Goal: Obtain resource: Download file/media

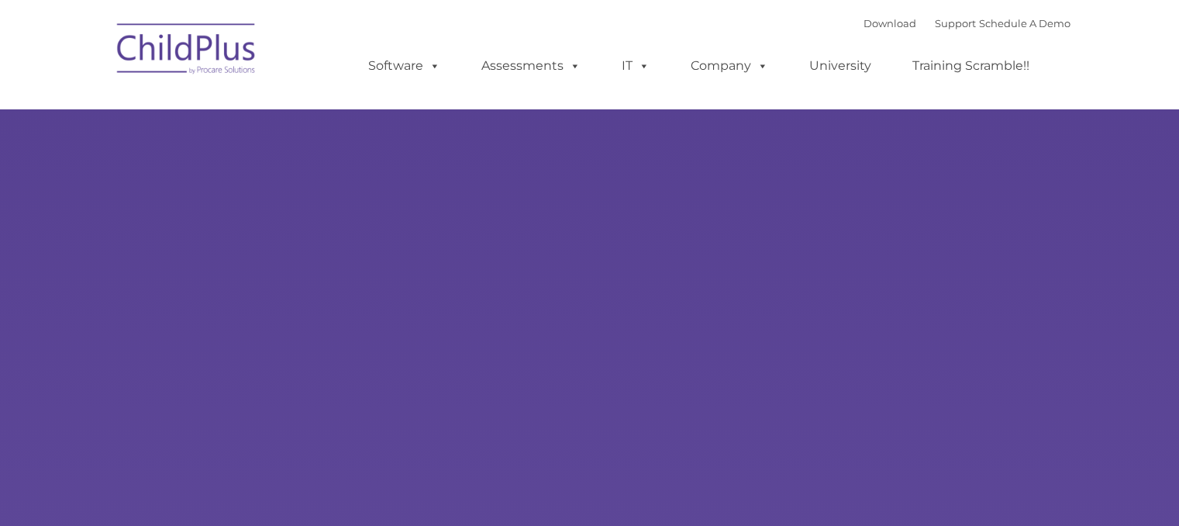
type input ""
select select "MEDIUM"
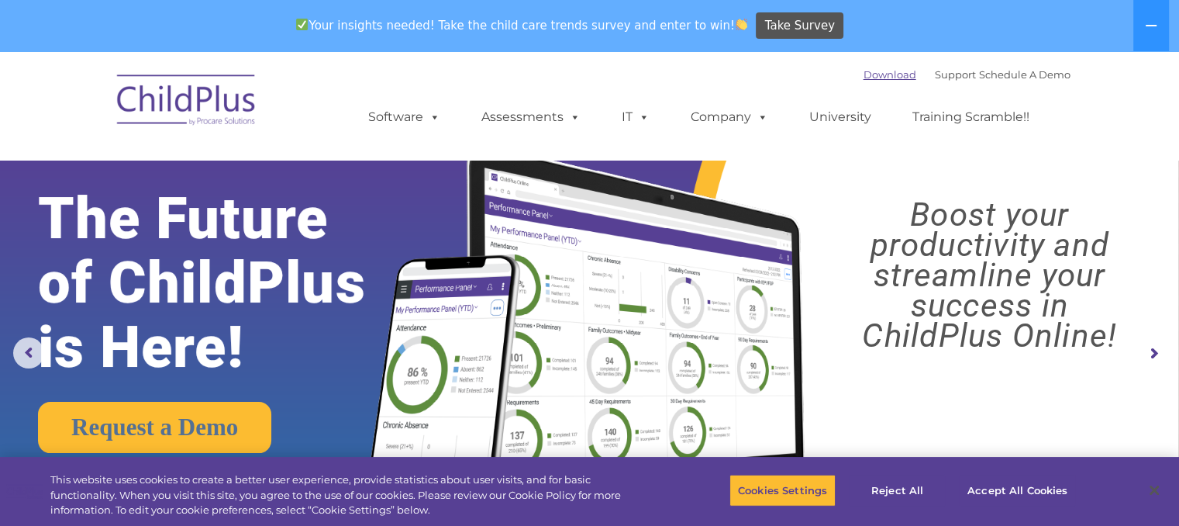
click at [866, 77] on link "Download" at bounding box center [890, 74] width 53 height 12
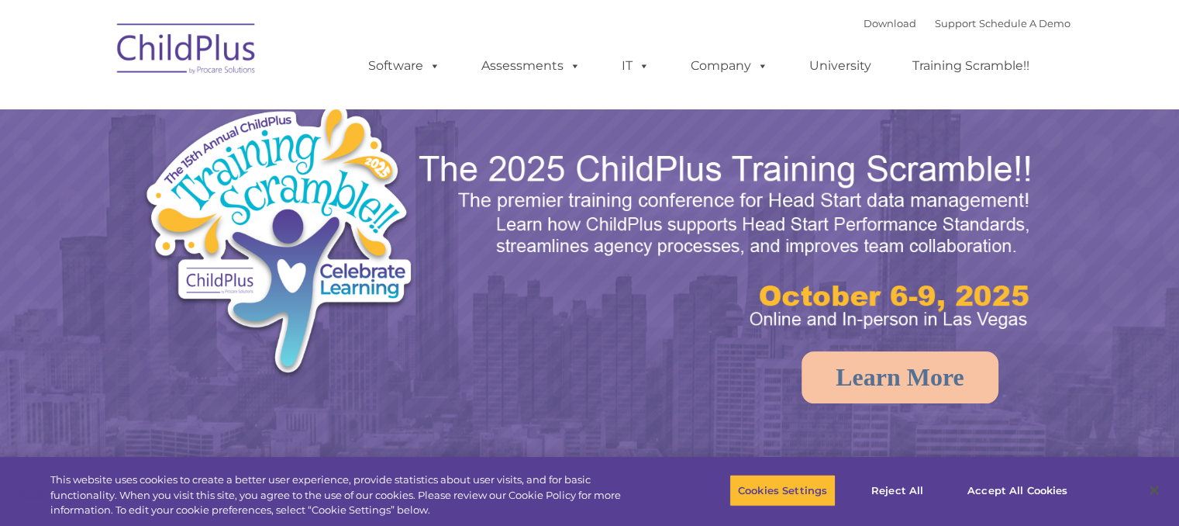
select select "MEDIUM"
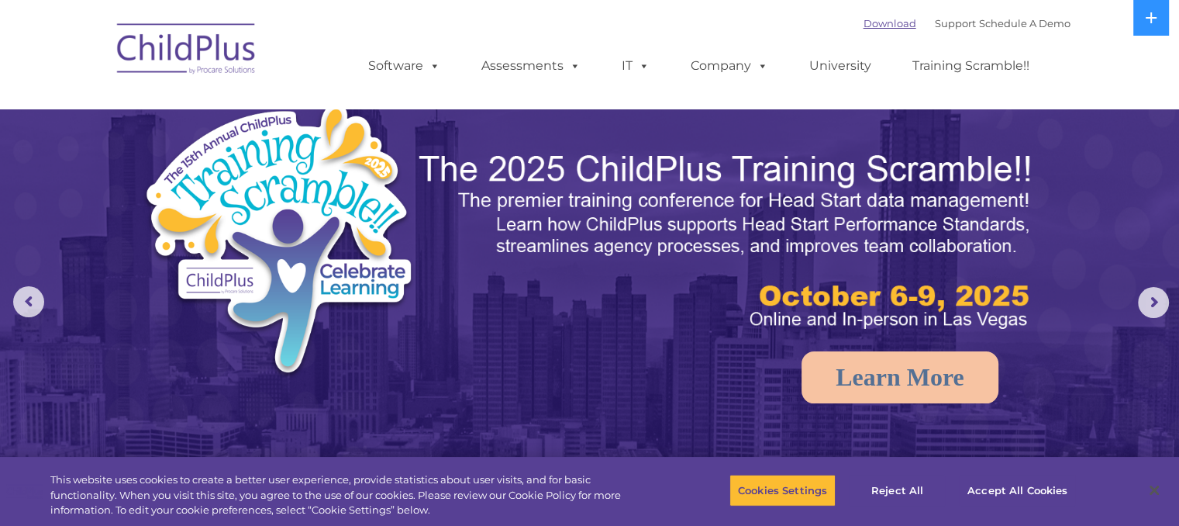
click at [864, 24] on link "Download" at bounding box center [890, 23] width 53 height 12
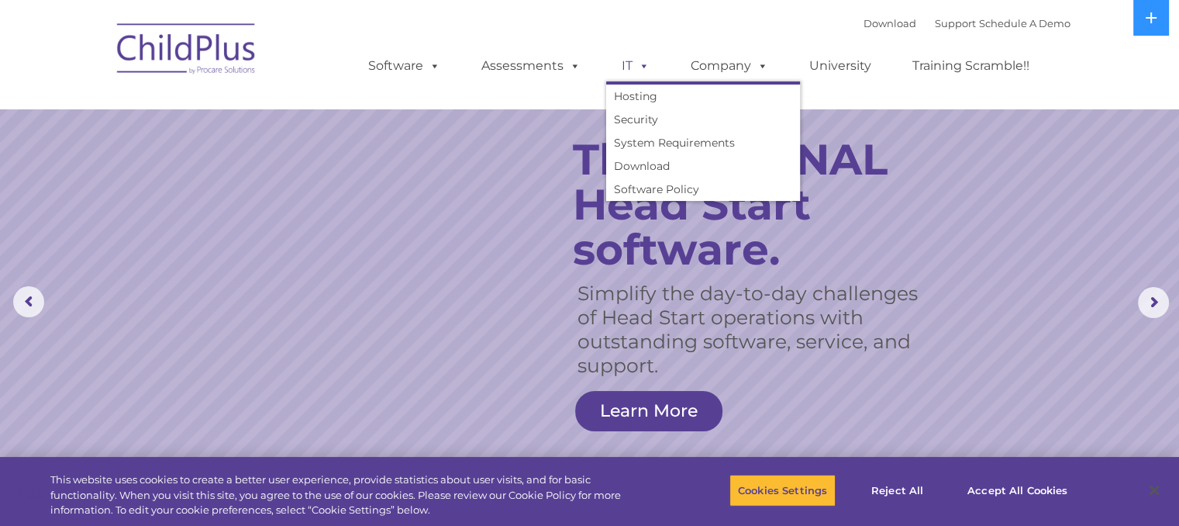
click at [619, 69] on link "IT" at bounding box center [635, 65] width 59 height 31
